Goal: Information Seeking & Learning: Learn about a topic

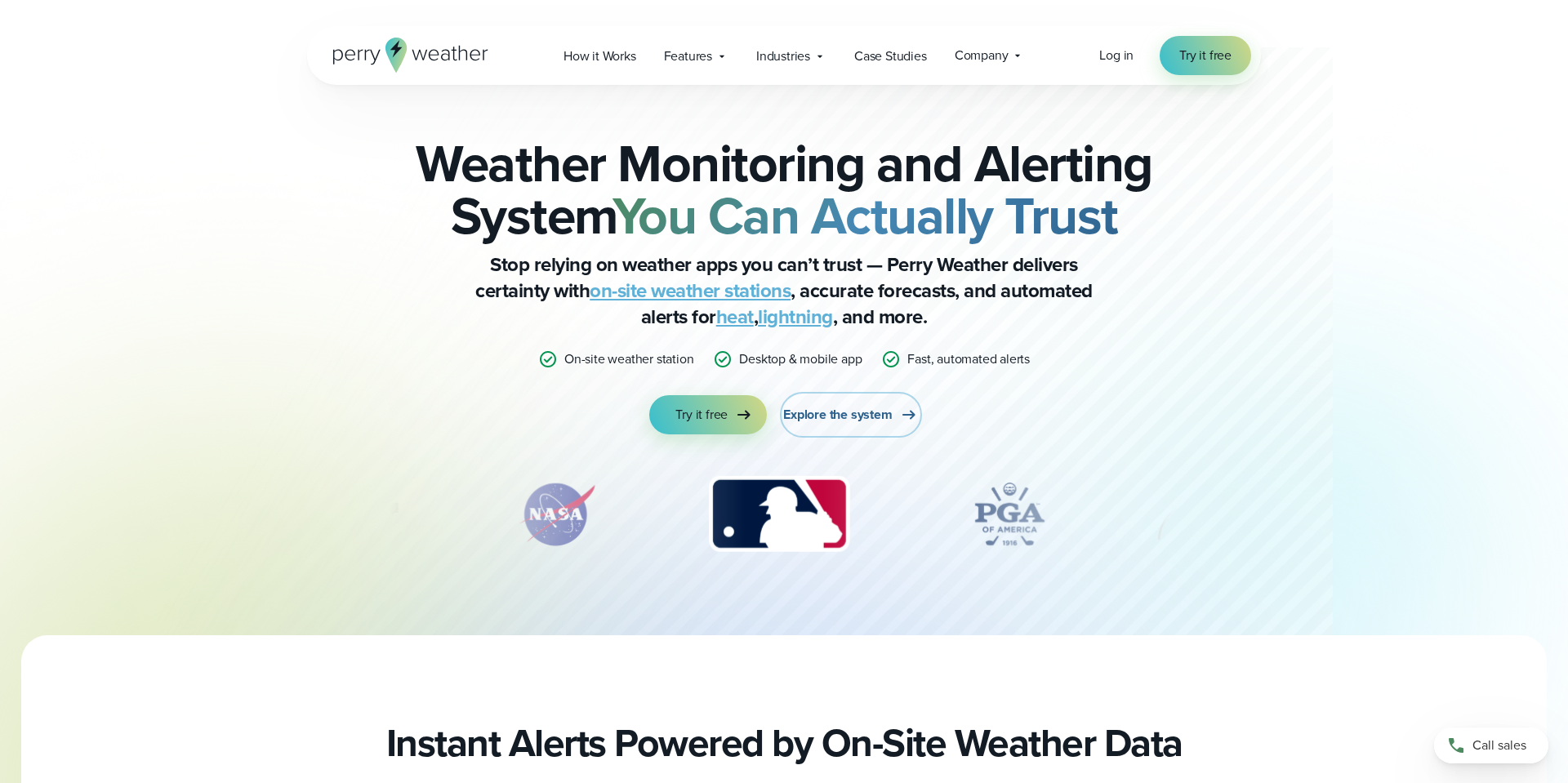
click at [845, 412] on span "Explore the system" at bounding box center [838, 414] width 109 height 19
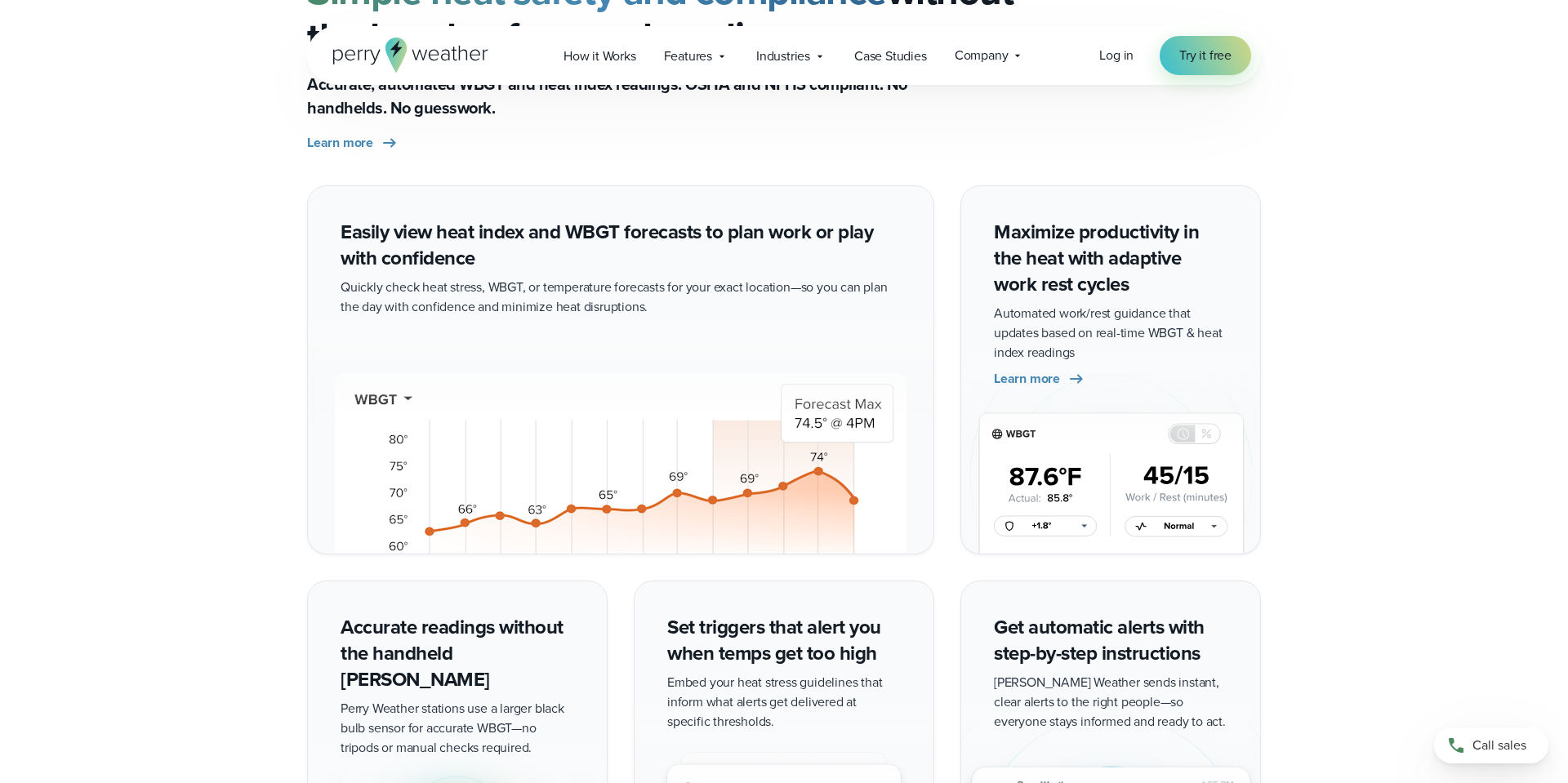
scroll to position [3676, 0]
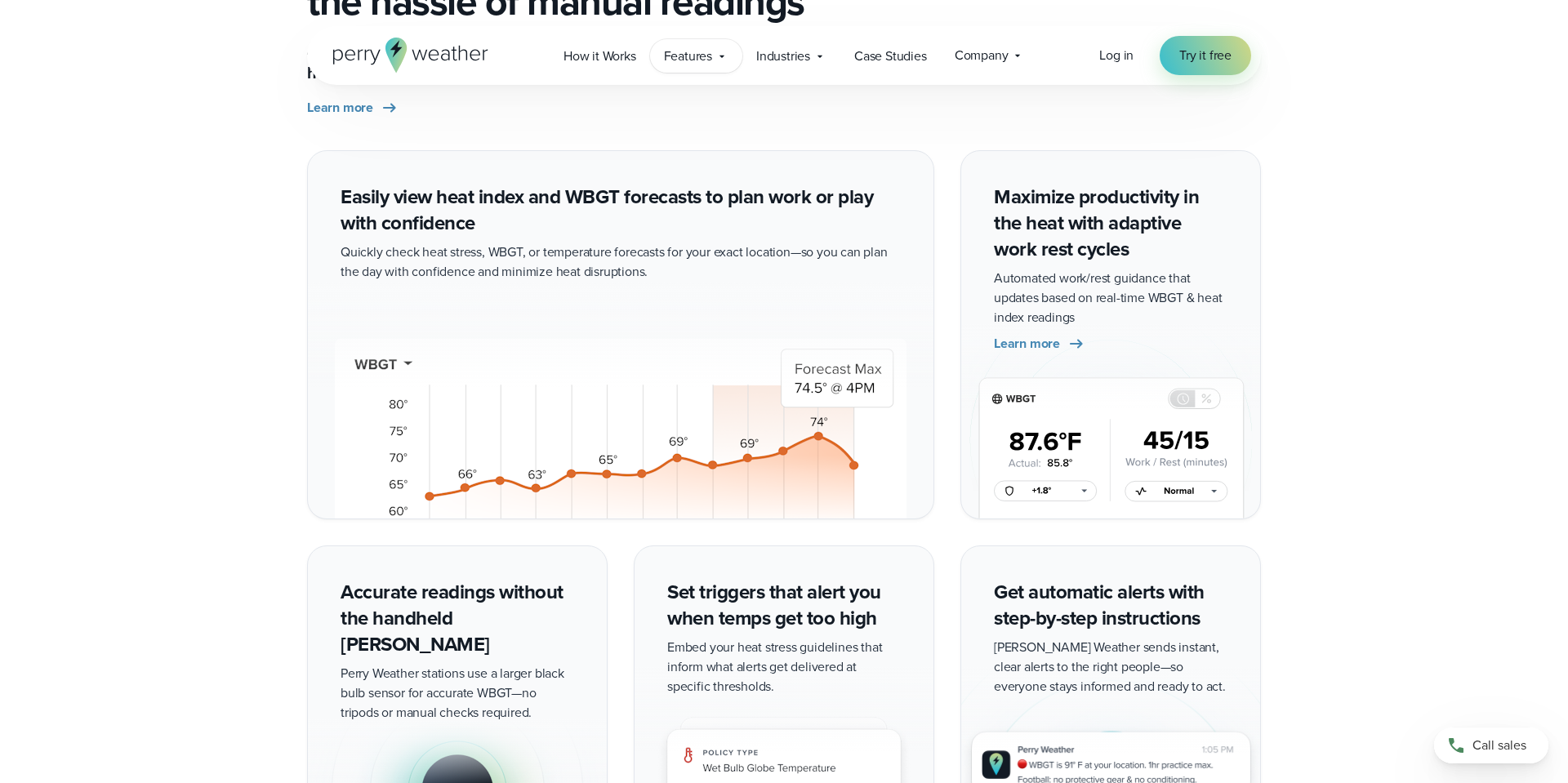
click at [721, 56] on icon at bounding box center [722, 56] width 13 height 13
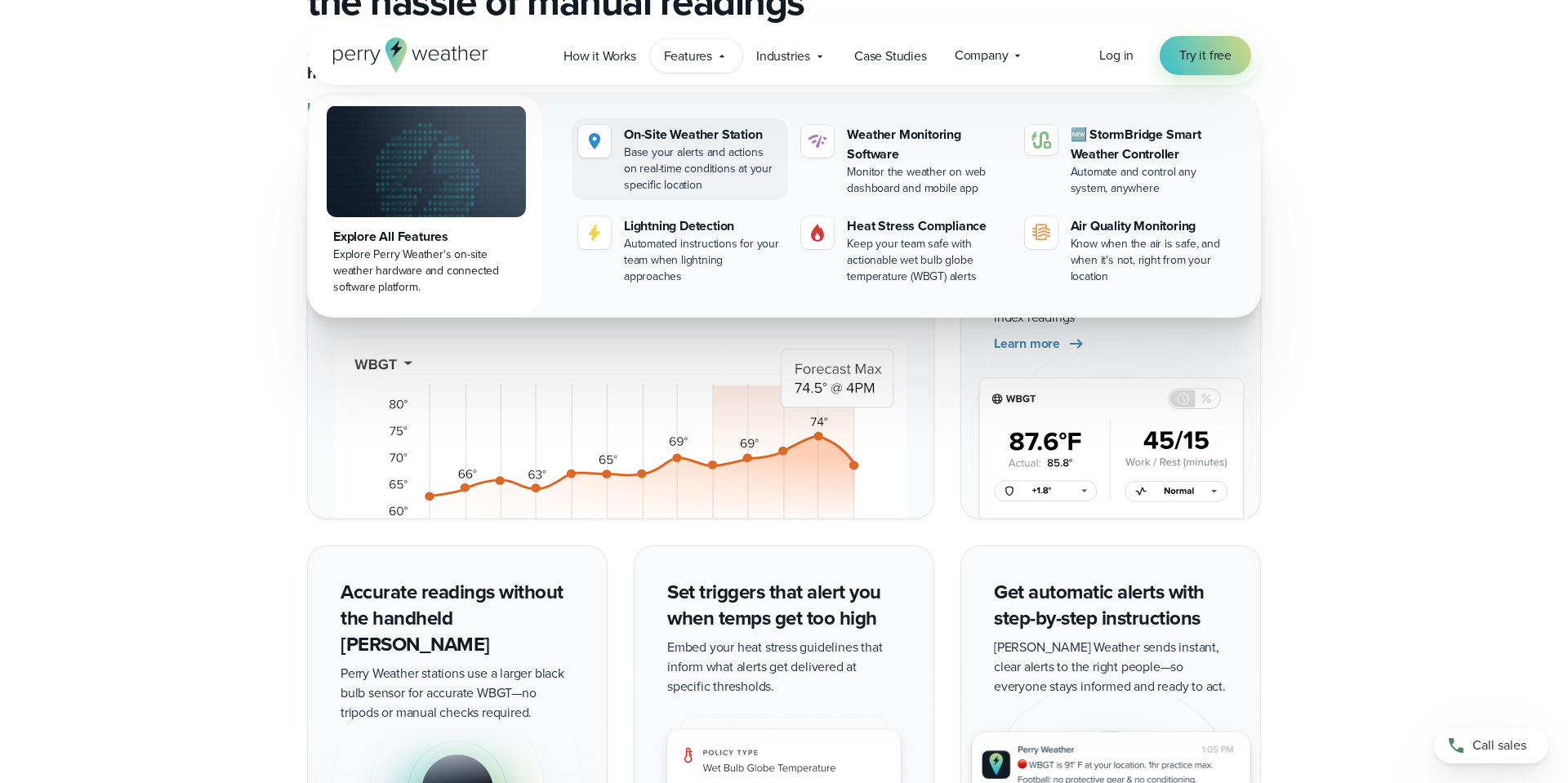
click at [646, 136] on div "On-Site Weather Station" at bounding box center [703, 134] width 158 height 19
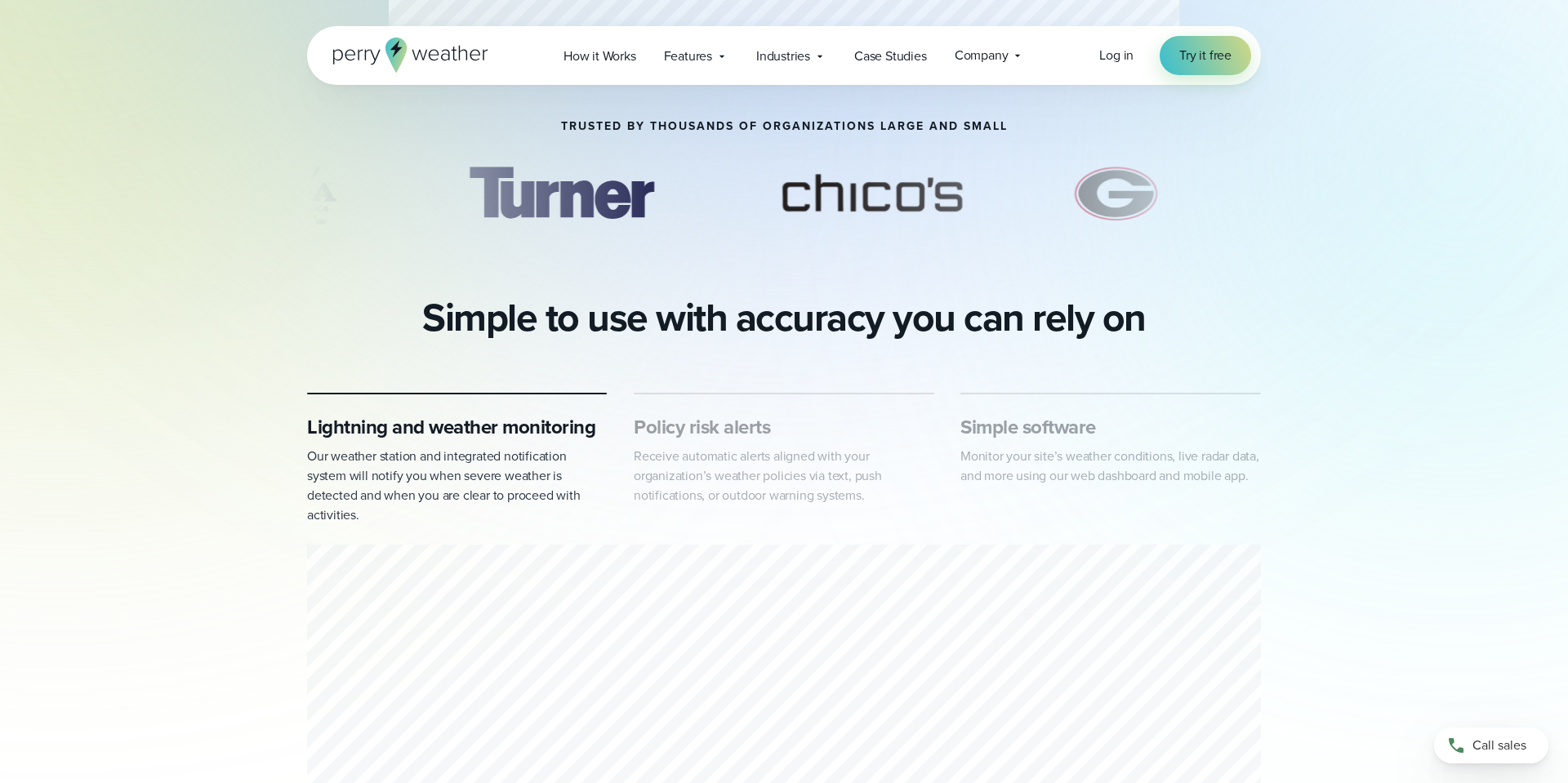
scroll to position [356, 0]
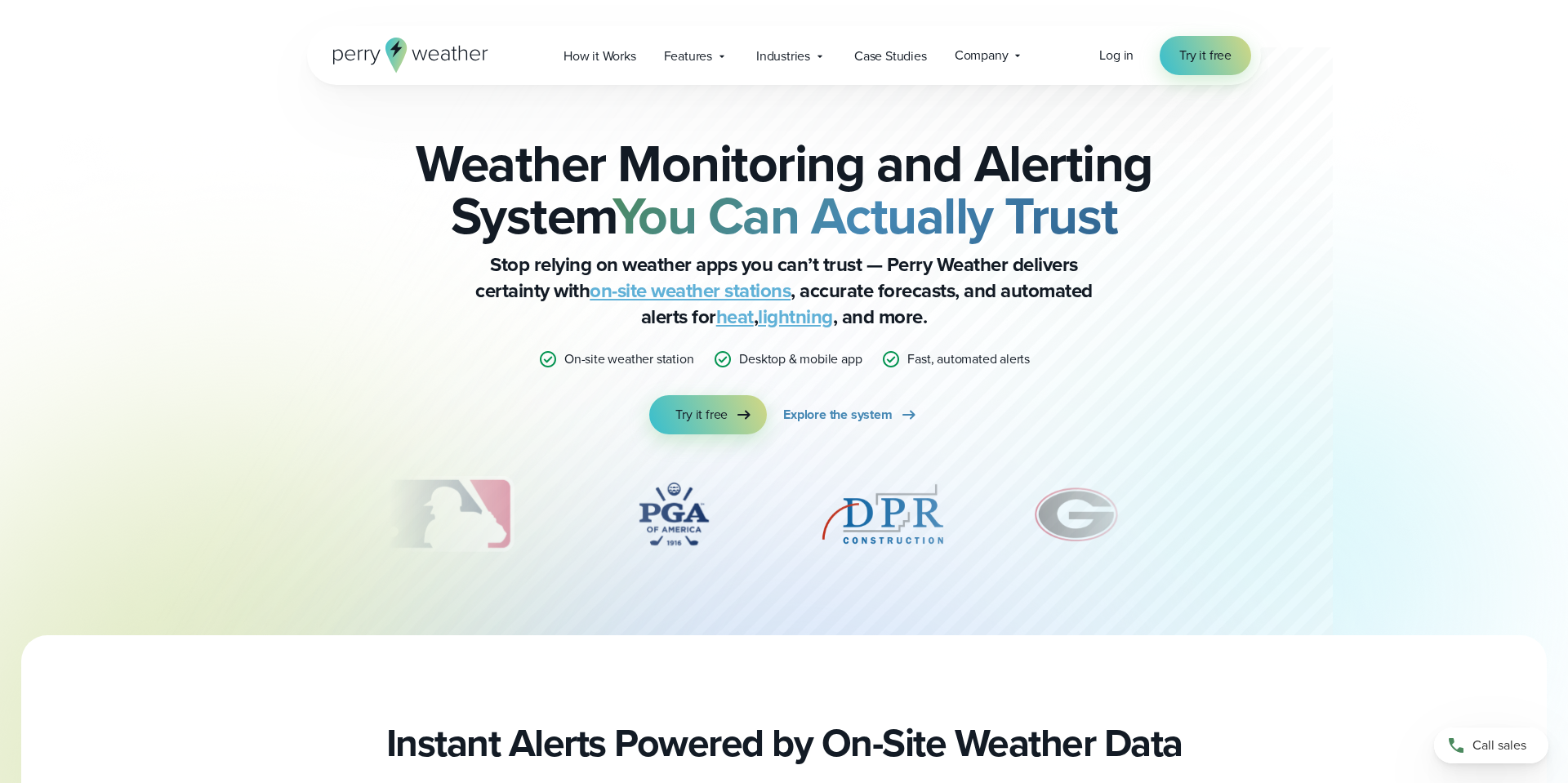
click at [398, 61] on icon at bounding box center [396, 55] width 21 height 35
